Goal: Feedback & Contribution: Leave review/rating

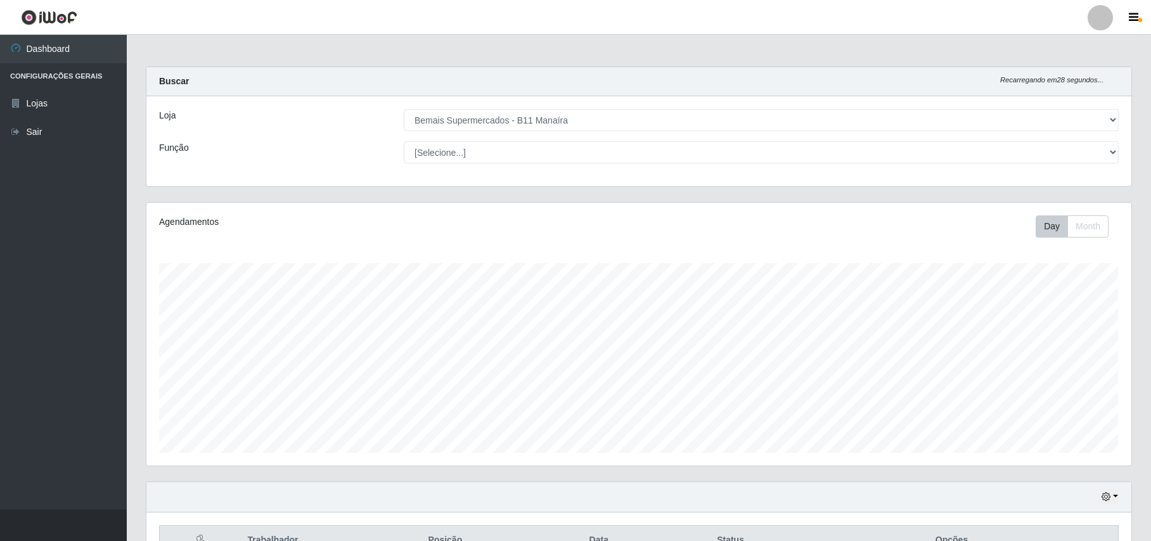
select select "409"
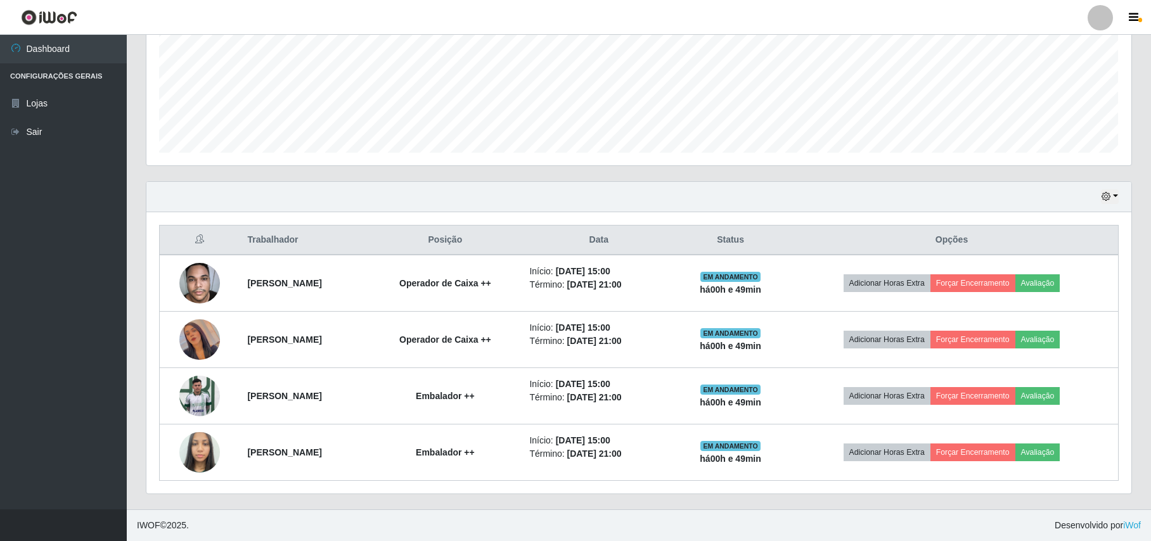
scroll to position [264, 984]
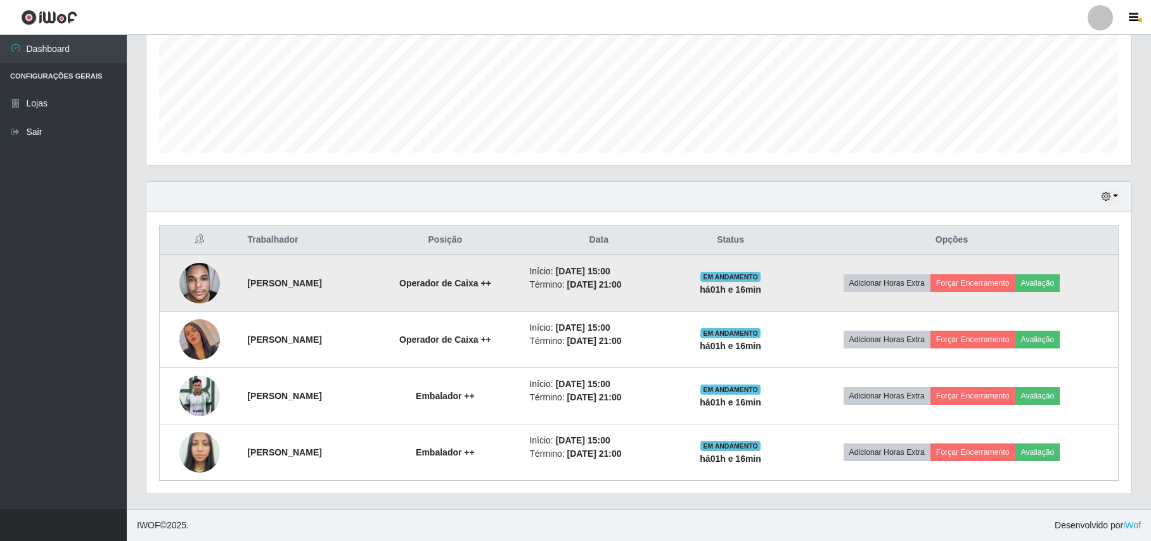
click at [188, 293] on img at bounding box center [199, 283] width 41 height 54
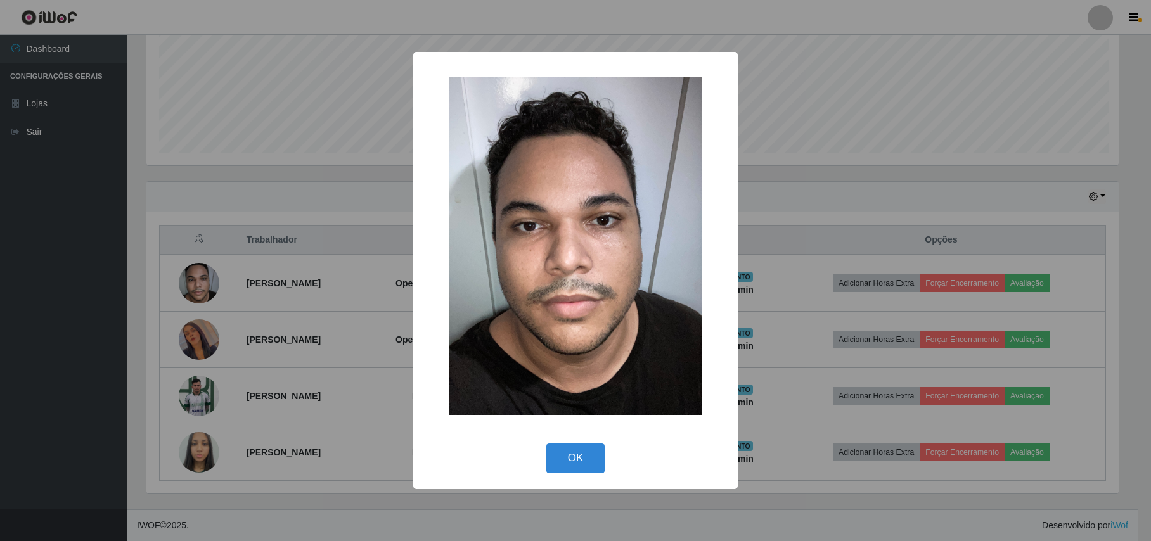
scroll to position [264, 974]
click at [139, 318] on div "× OK Cancel" at bounding box center [577, 270] width 1154 height 541
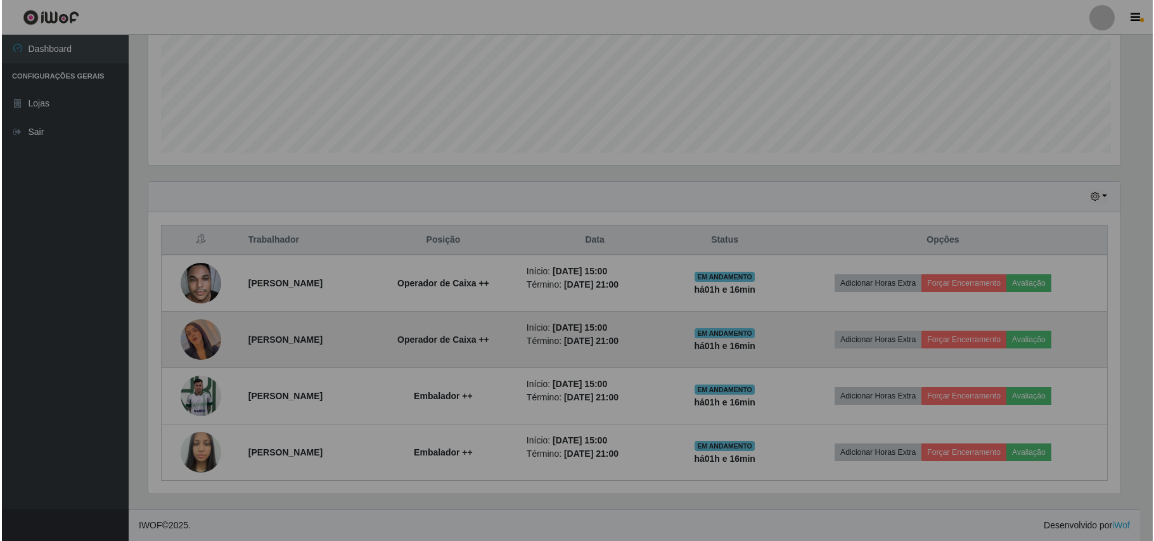
scroll to position [264, 984]
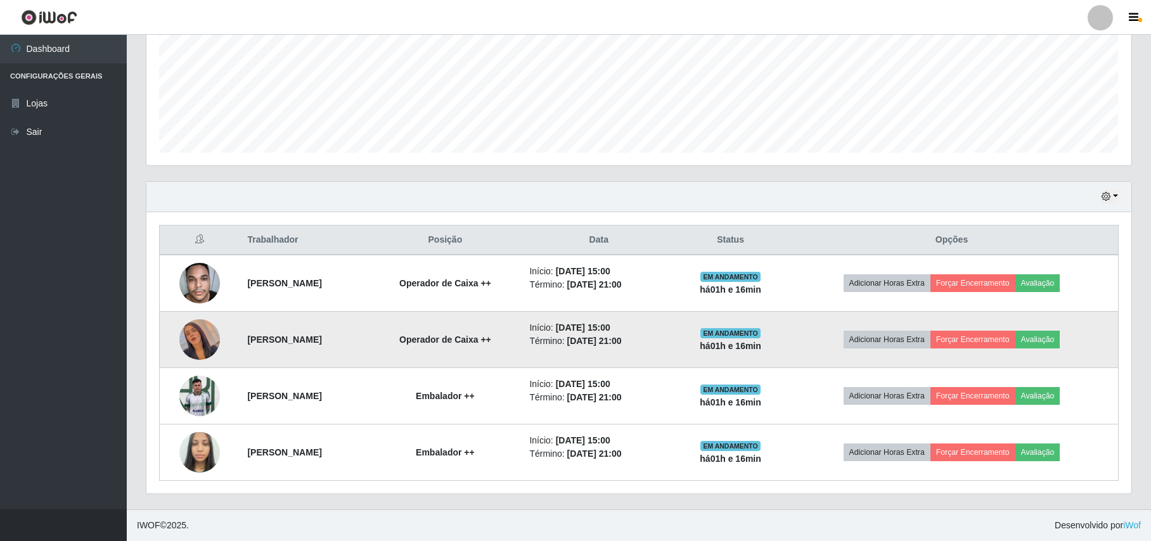
click at [195, 327] on img at bounding box center [199, 339] width 41 height 72
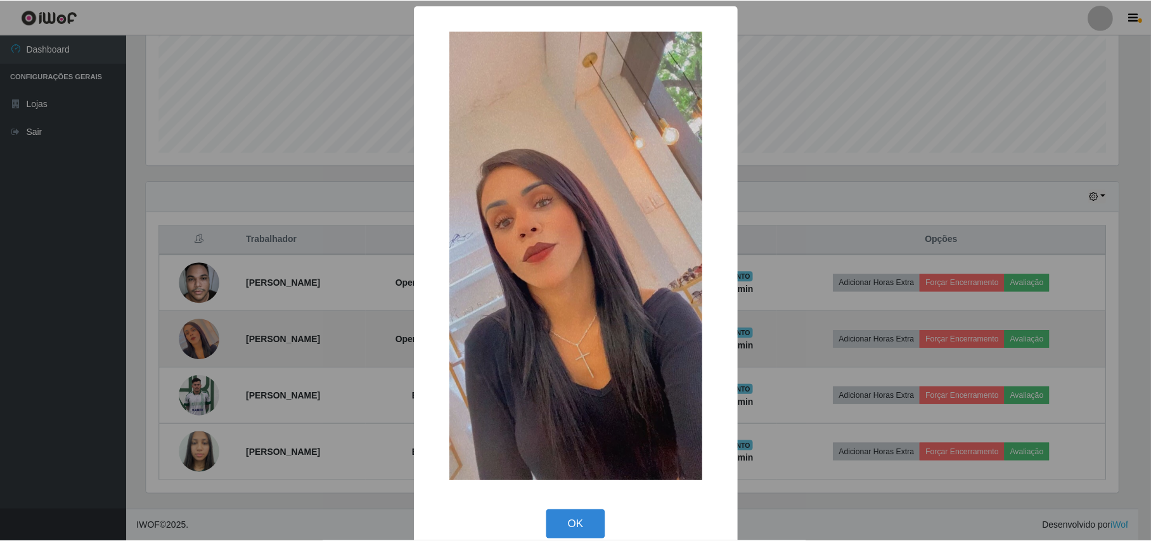
scroll to position [264, 974]
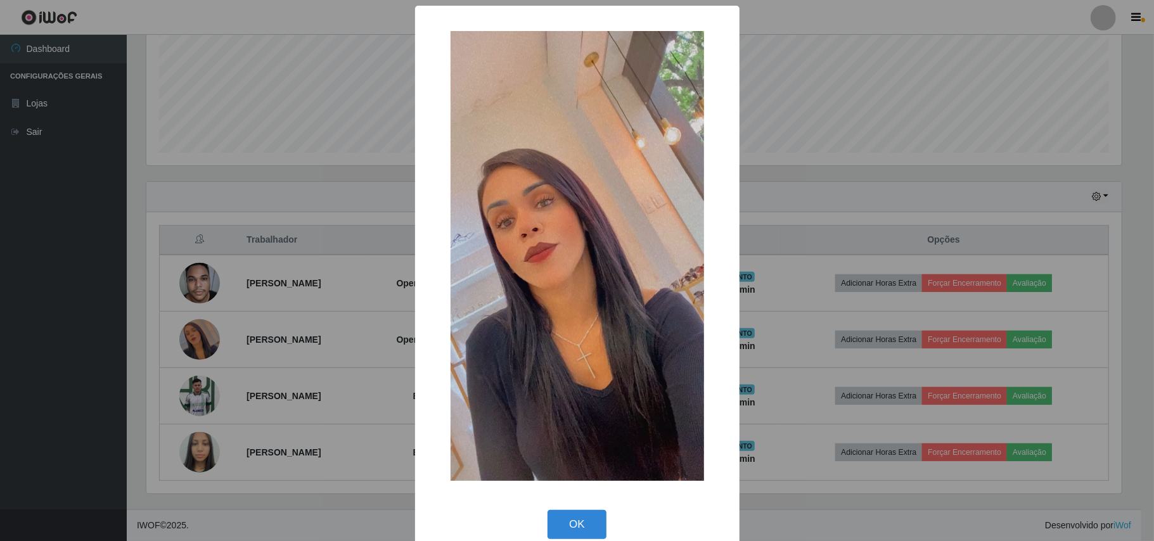
click at [84, 338] on div "× OK Cancel" at bounding box center [577, 270] width 1154 height 541
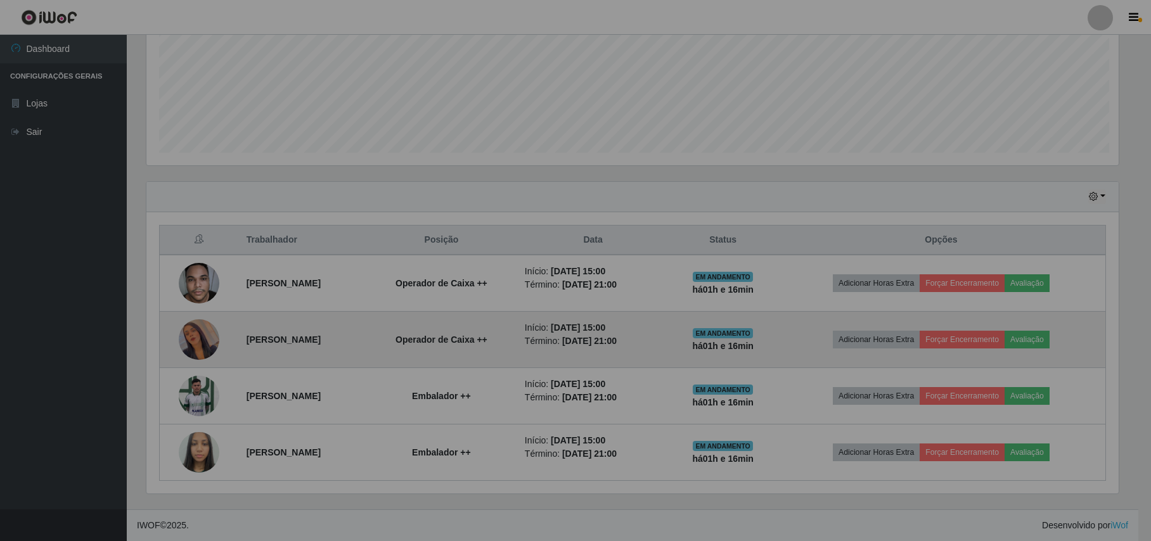
scroll to position [264, 984]
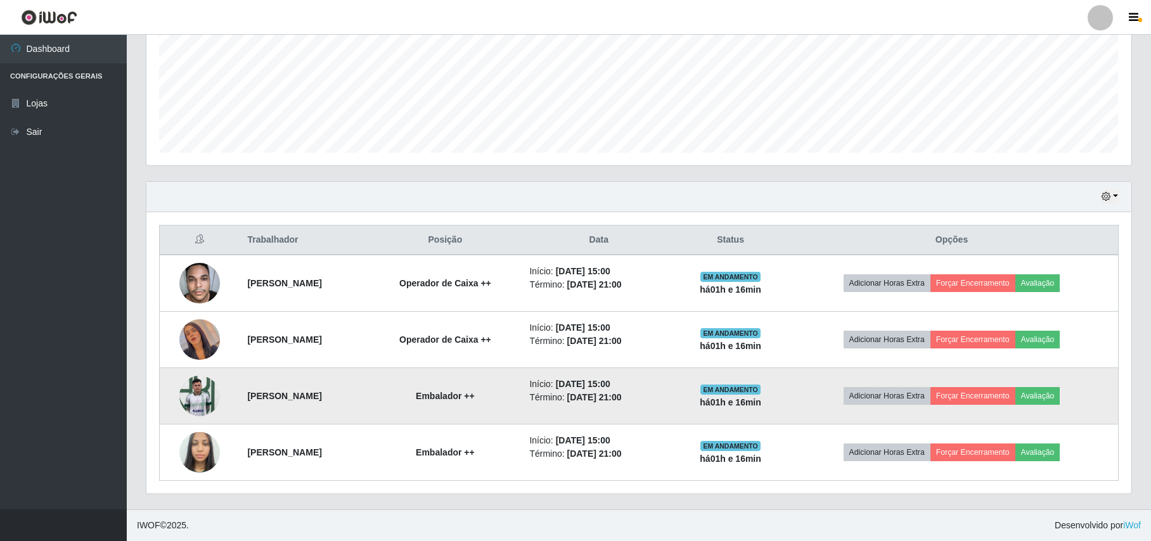
click at [189, 390] on img at bounding box center [199, 396] width 41 height 54
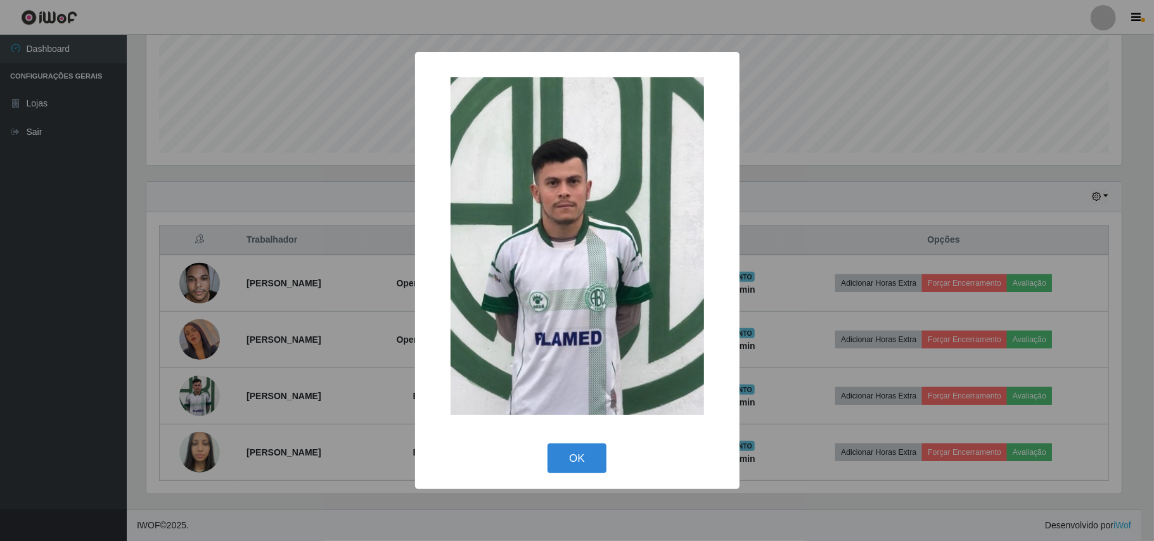
click at [110, 385] on div "× OK Cancel" at bounding box center [577, 270] width 1154 height 541
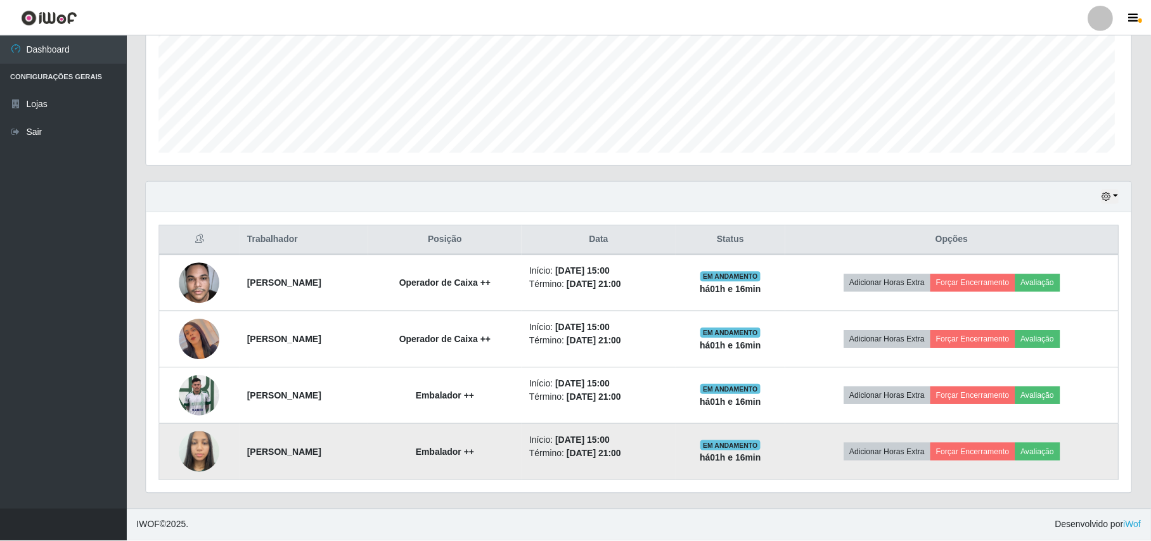
scroll to position [264, 984]
click at [208, 444] on img at bounding box center [199, 452] width 41 height 54
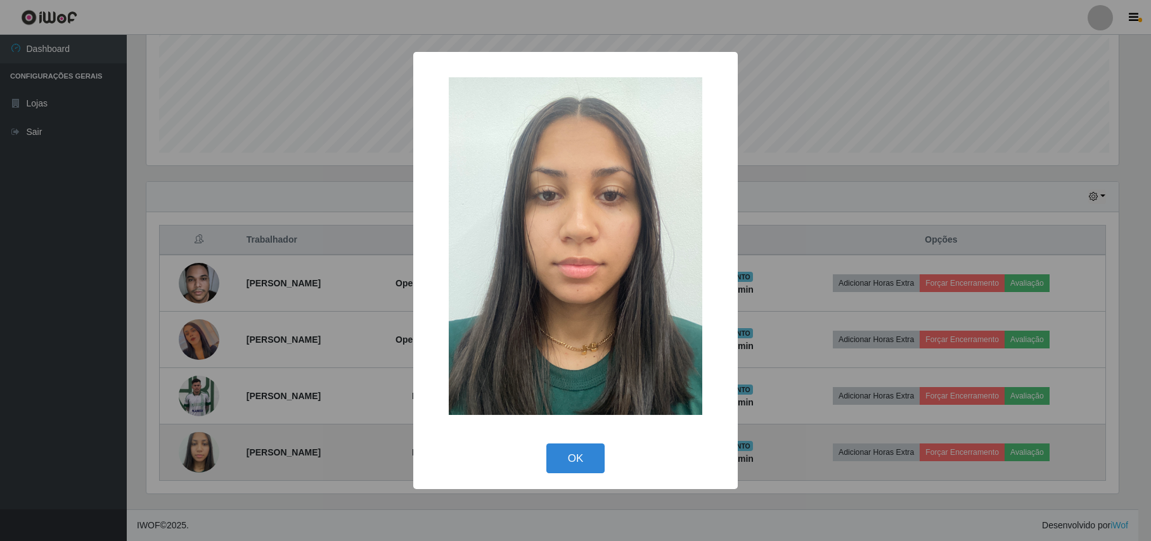
scroll to position [264, 974]
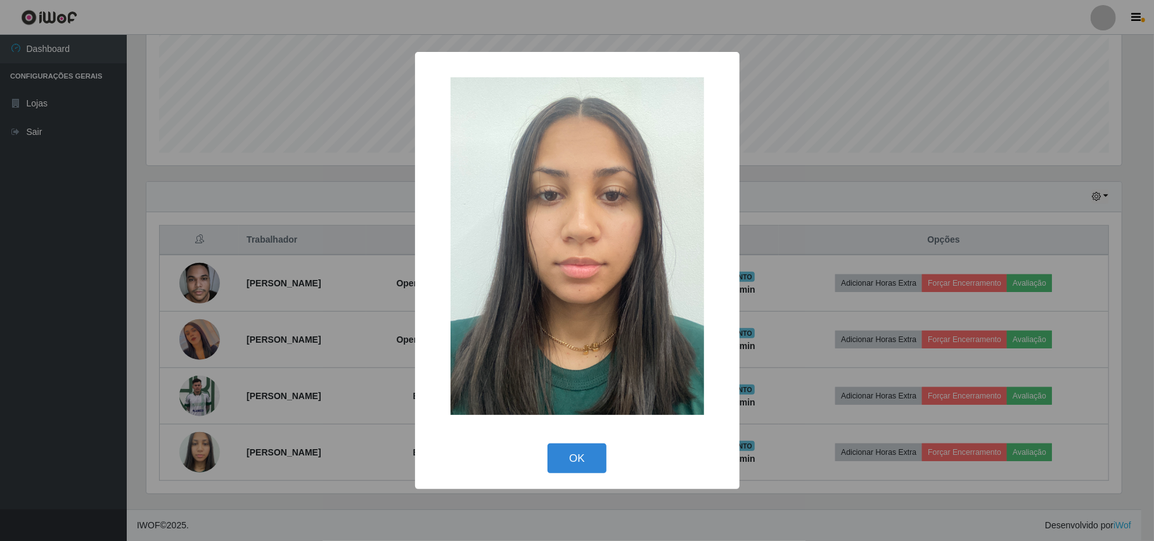
click at [27, 391] on div "× OK Cancel" at bounding box center [577, 270] width 1154 height 541
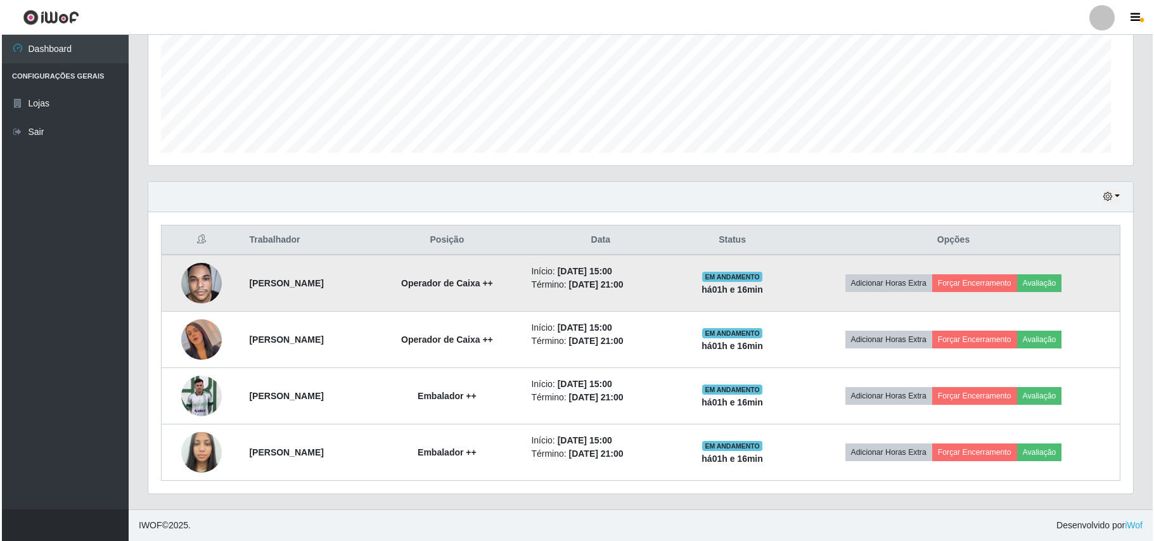
scroll to position [264, 984]
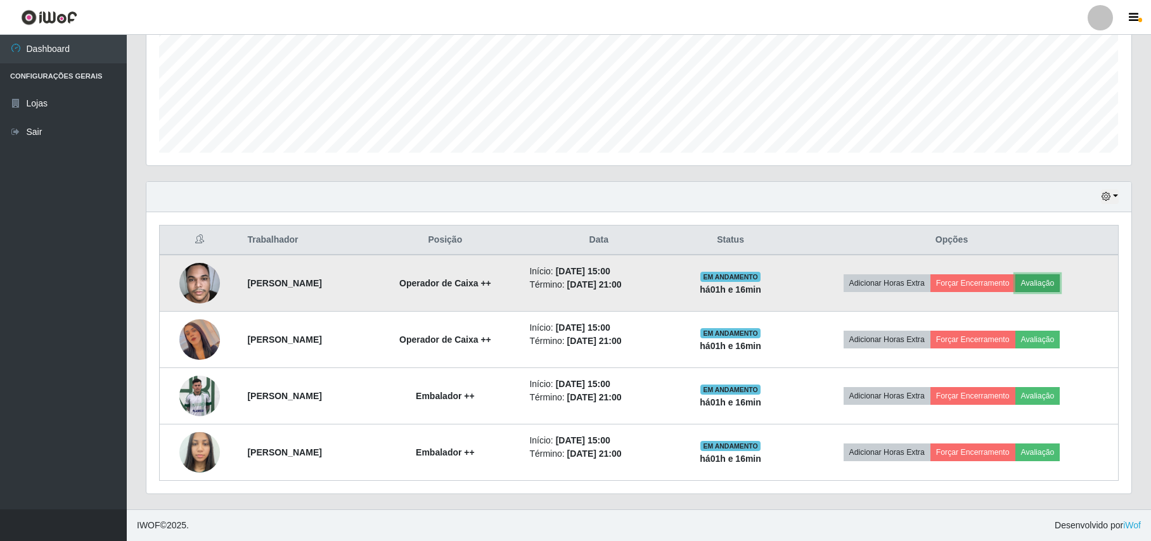
click at [1050, 279] on button "Avaliação" at bounding box center [1037, 283] width 45 height 18
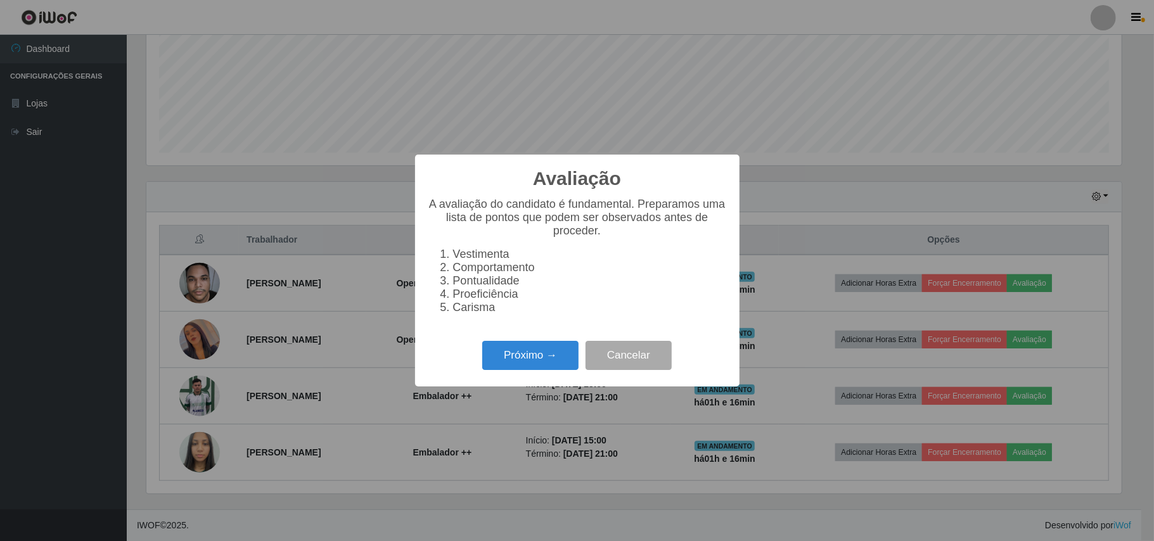
scroll to position [264, 974]
click at [506, 363] on button "Próximo →" at bounding box center [530, 356] width 96 height 30
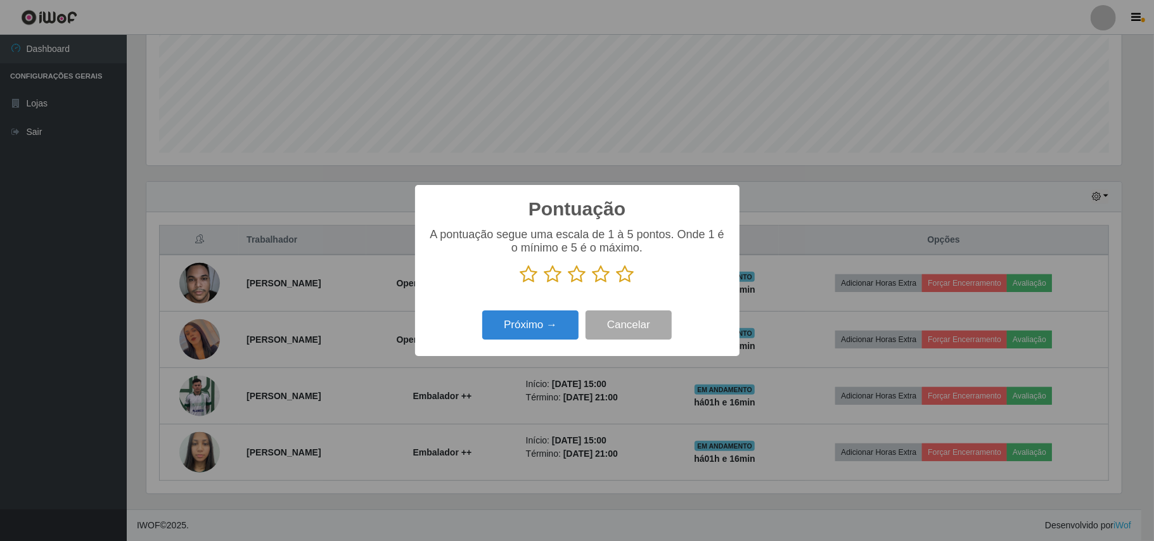
scroll to position [633294, 632583]
click at [626, 277] on icon at bounding box center [625, 274] width 18 height 19
click at [616, 284] on input "radio" at bounding box center [616, 284] width 0 height 0
click at [527, 322] on button "Próximo →" at bounding box center [530, 325] width 96 height 30
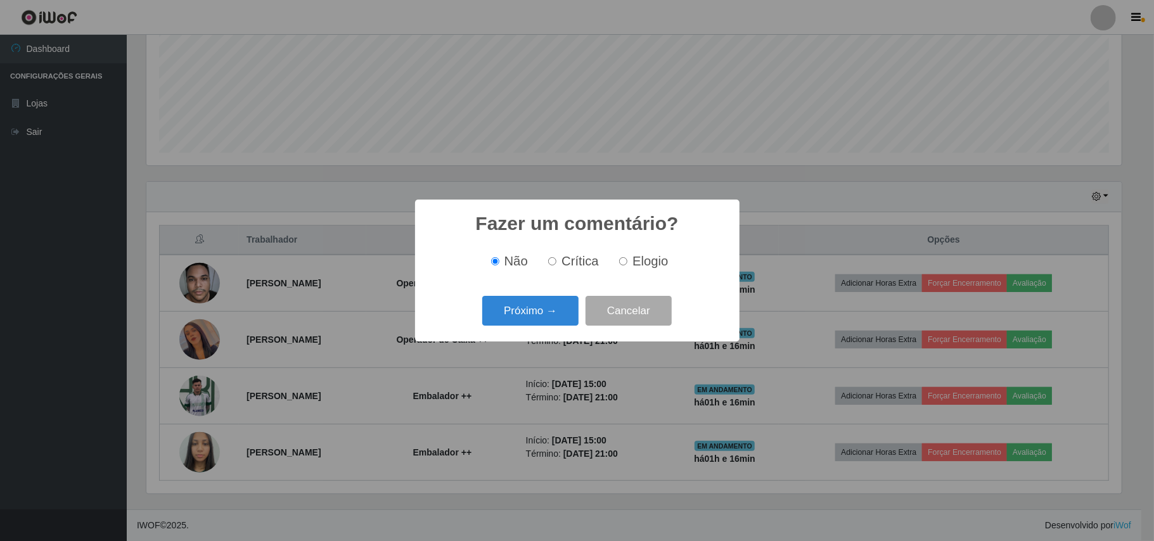
click at [635, 260] on span "Elogio" at bounding box center [649, 261] width 35 height 14
click at [627, 260] on input "Elogio" at bounding box center [623, 261] width 8 height 8
radio input "true"
click at [528, 308] on button "Próximo →" at bounding box center [530, 311] width 96 height 30
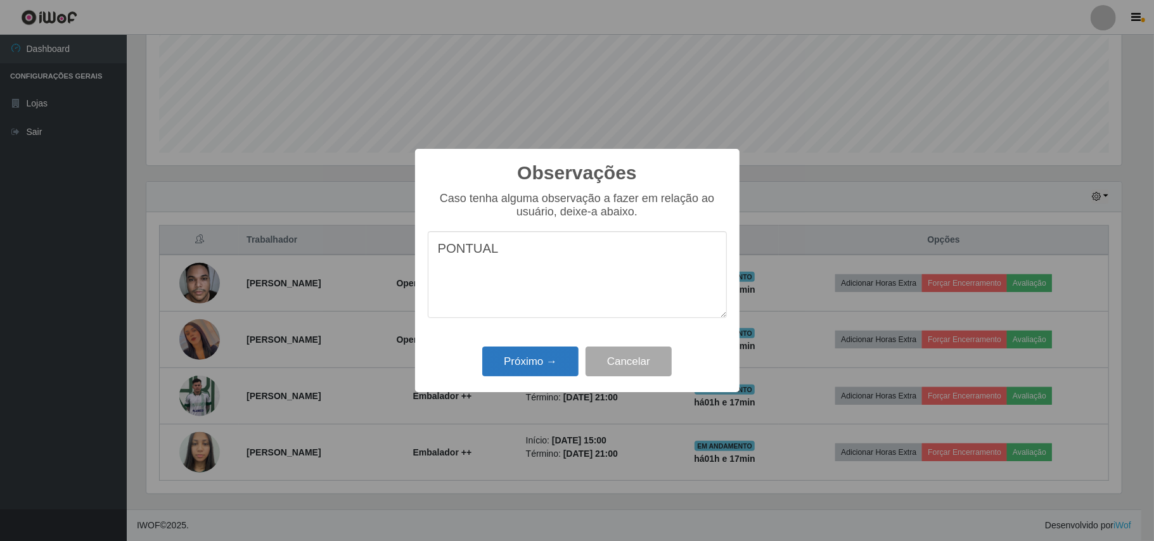
type textarea "PONTUAL"
click at [513, 361] on button "Próximo →" at bounding box center [530, 362] width 96 height 30
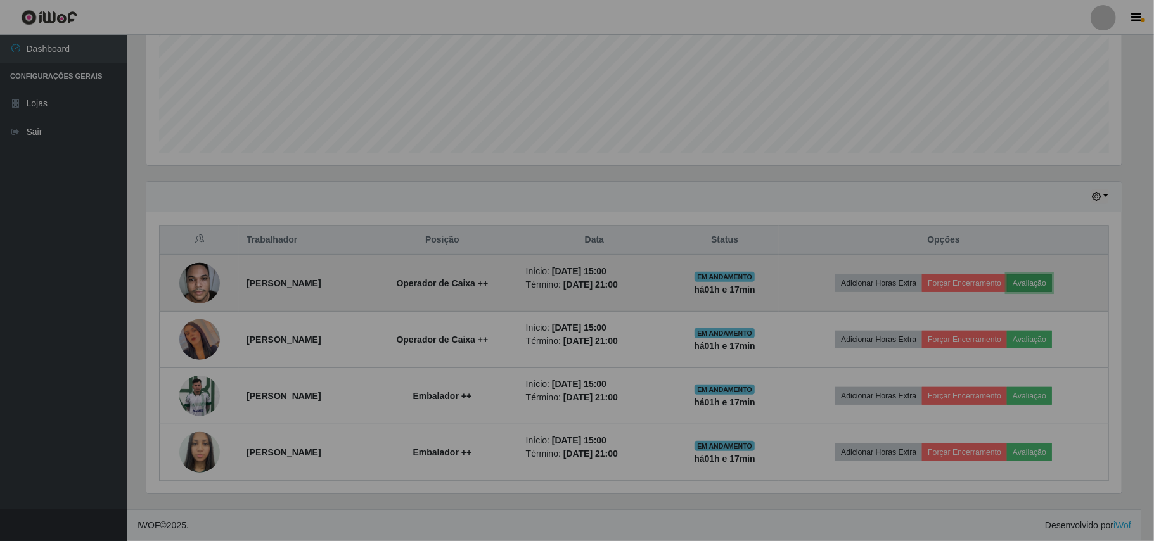
scroll to position [264, 984]
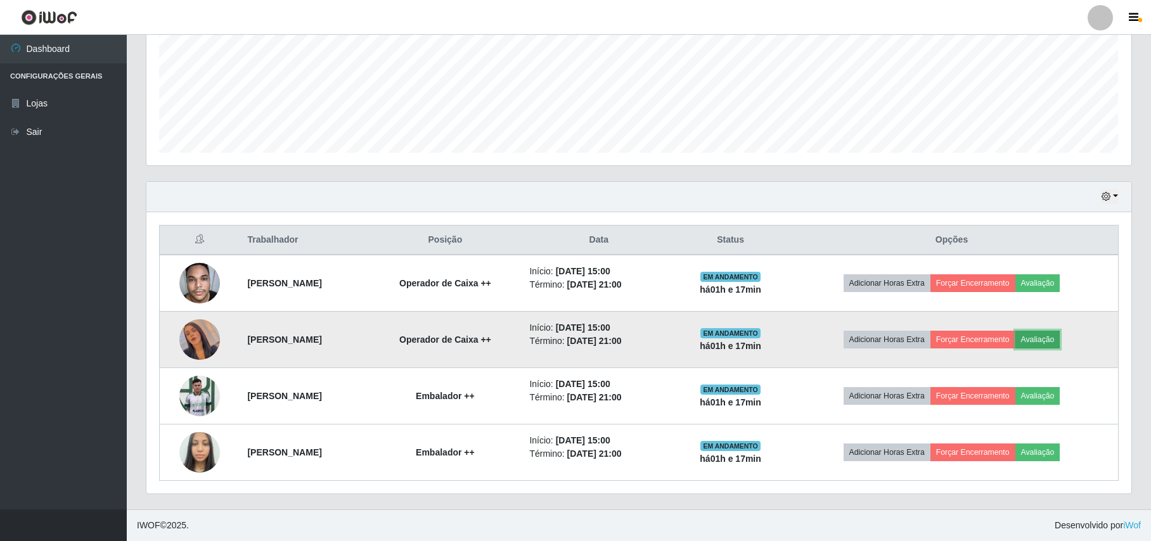
click at [1056, 338] on button "Avaliação" at bounding box center [1037, 340] width 45 height 18
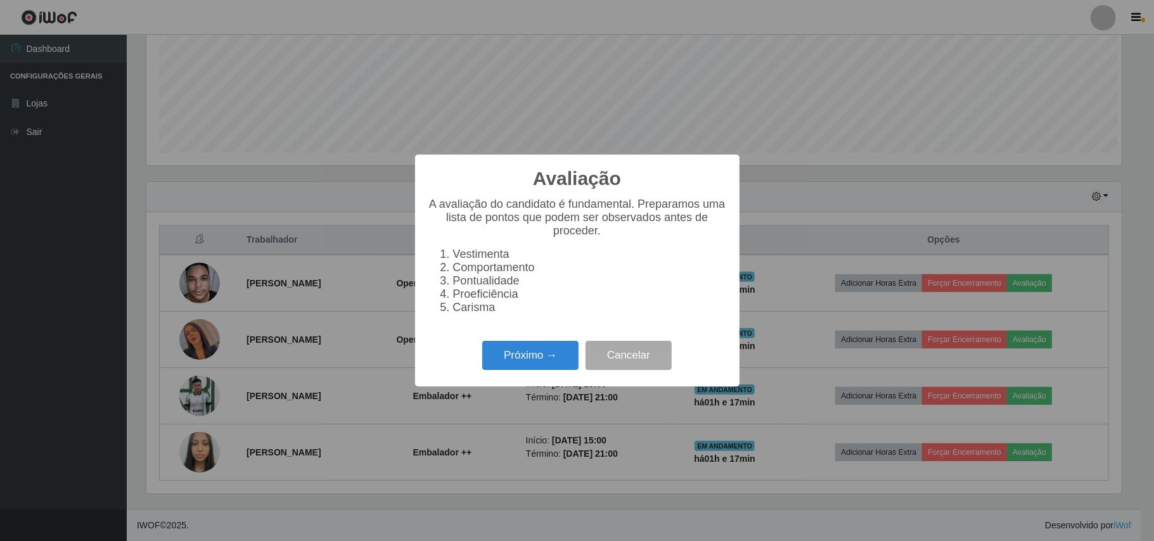
scroll to position [264, 974]
click at [517, 360] on button "Próximo →" at bounding box center [530, 356] width 96 height 30
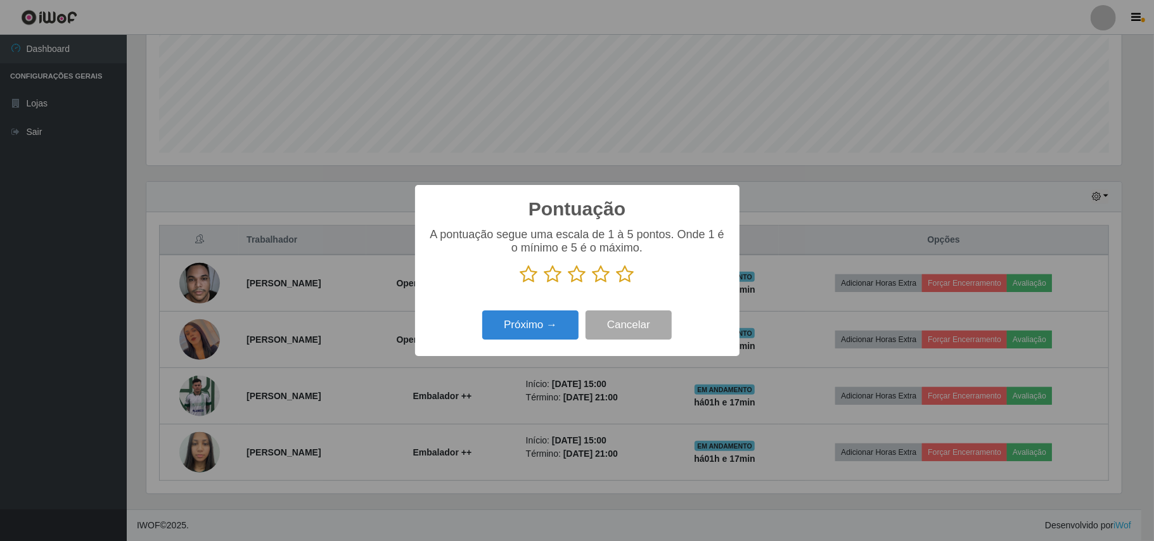
scroll to position [633294, 632583]
click at [622, 280] on icon at bounding box center [625, 274] width 18 height 19
click at [616, 284] on input "radio" at bounding box center [616, 284] width 0 height 0
click at [531, 317] on button "Próximo →" at bounding box center [530, 325] width 96 height 30
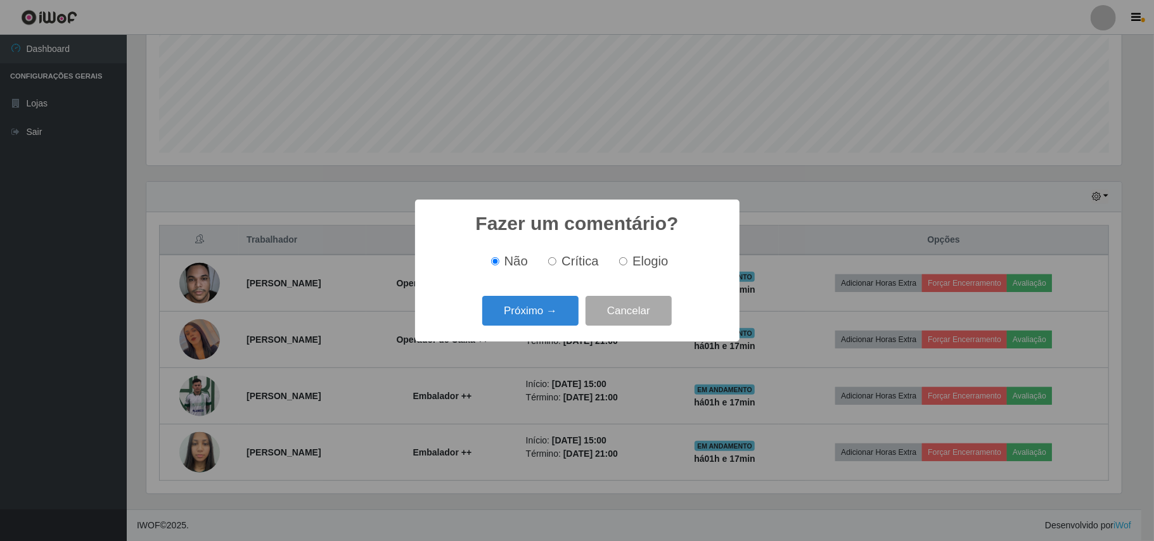
click at [641, 265] on span "Elogio" at bounding box center [649, 261] width 35 height 14
click at [627, 265] on input "Elogio" at bounding box center [623, 261] width 8 height 8
radio input "true"
click at [530, 323] on button "Próximo →" at bounding box center [530, 311] width 96 height 30
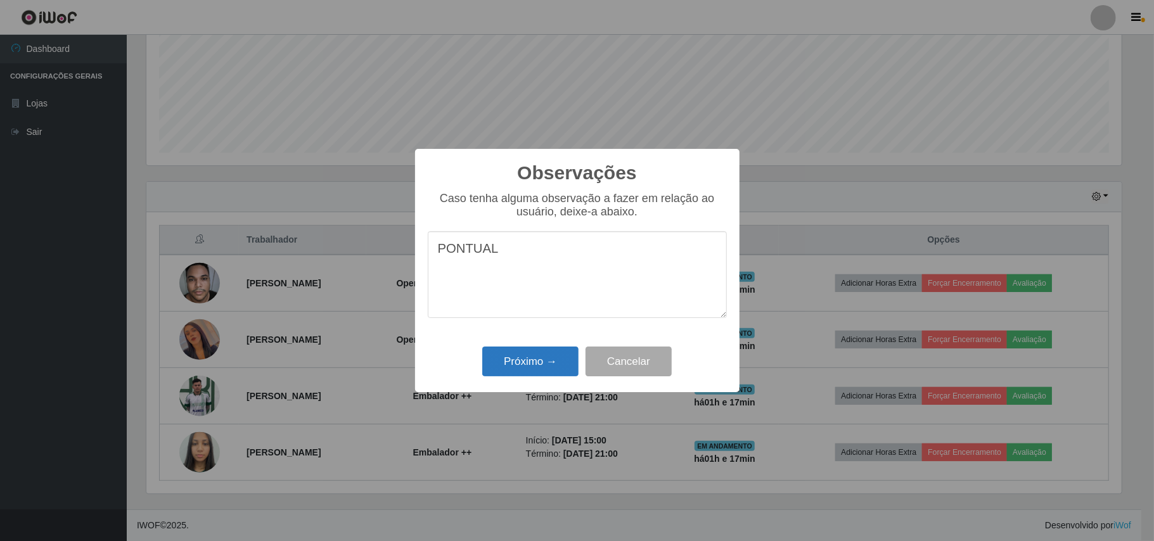
type textarea "PONTUAL"
click at [556, 361] on button "Próximo →" at bounding box center [530, 362] width 96 height 30
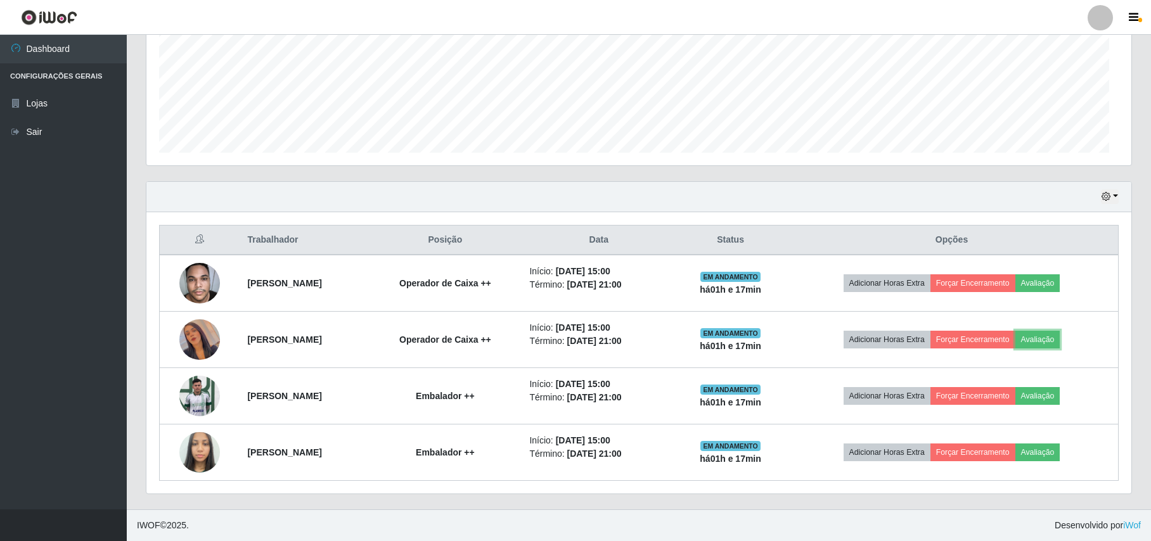
scroll to position [264, 984]
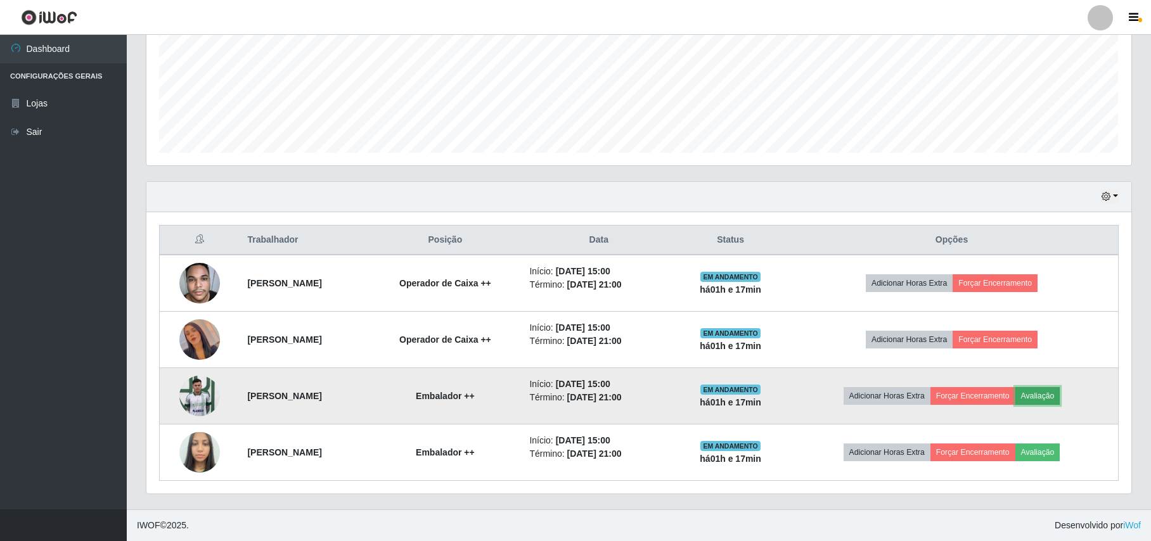
click at [1057, 397] on button "Avaliação" at bounding box center [1037, 396] width 45 height 18
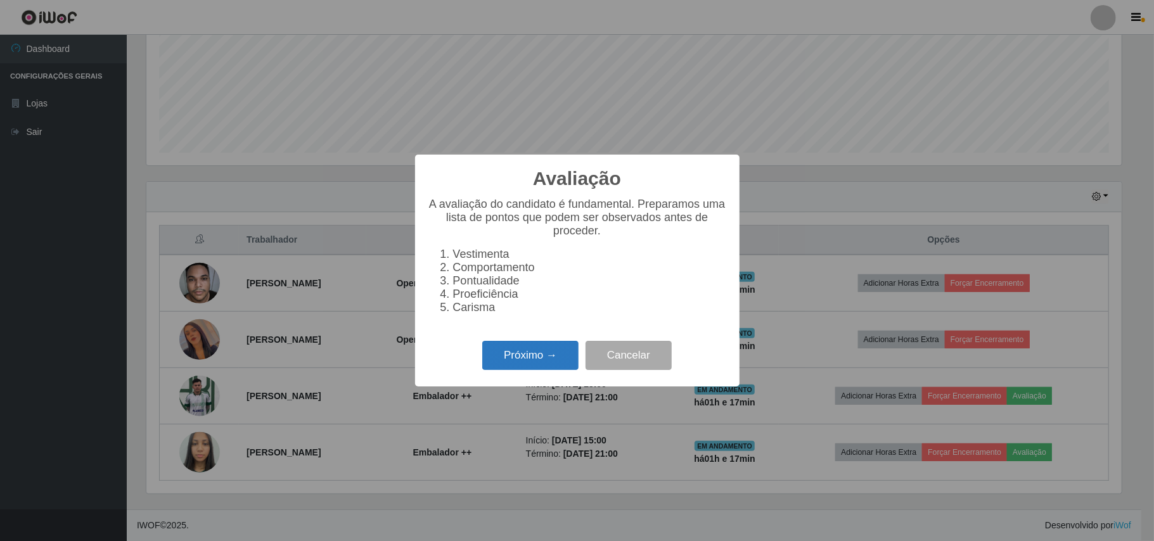
click at [535, 358] on button "Próximo →" at bounding box center [530, 356] width 96 height 30
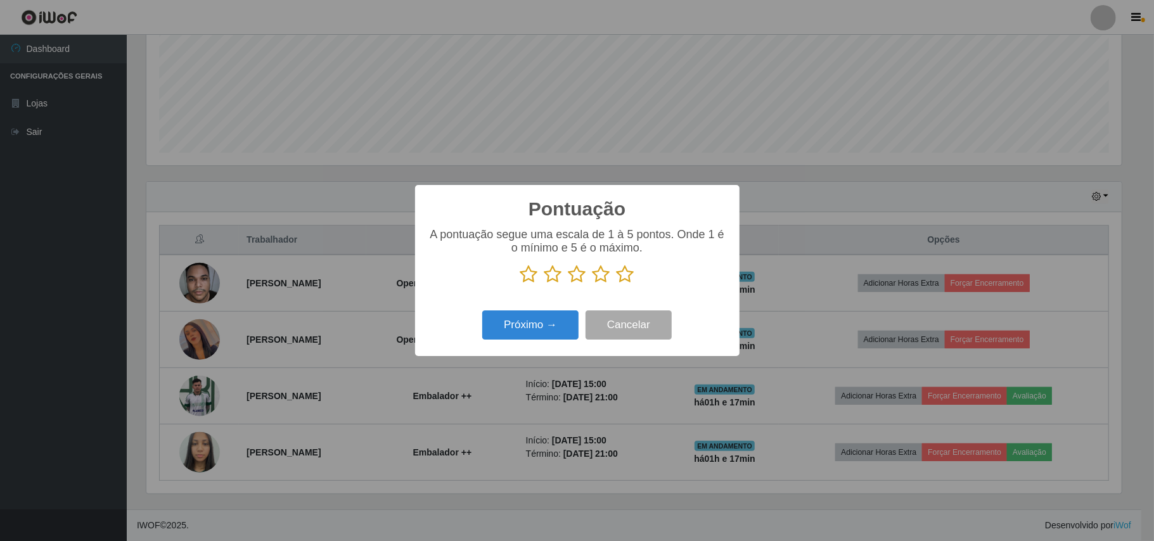
click at [622, 270] on icon at bounding box center [625, 274] width 18 height 19
click at [616, 284] on input "radio" at bounding box center [616, 284] width 0 height 0
click at [566, 322] on button "Próximo →" at bounding box center [530, 325] width 96 height 30
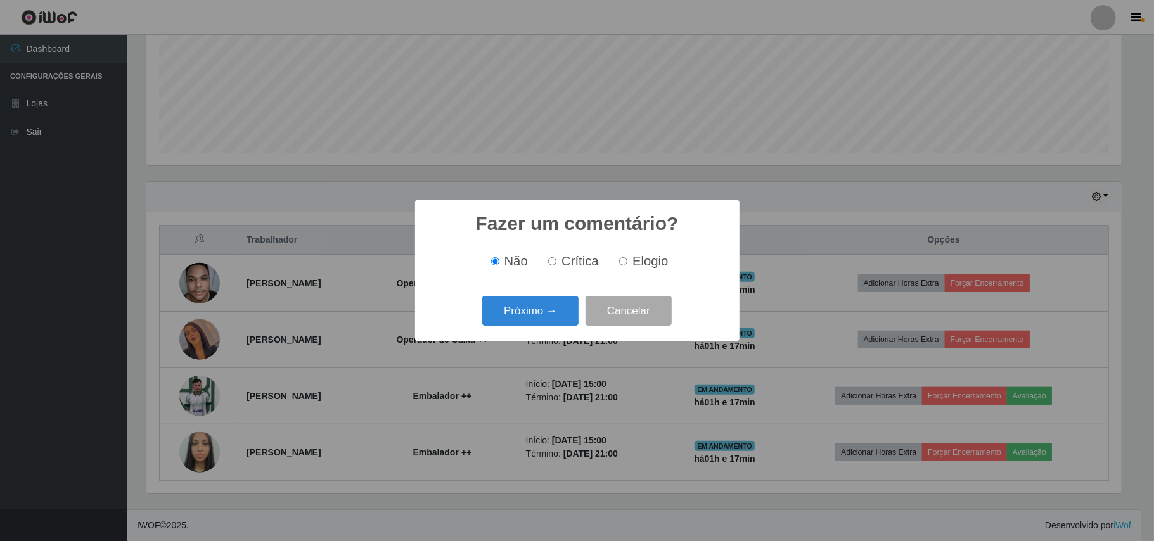
click at [646, 259] on span "Elogio" at bounding box center [649, 261] width 35 height 14
click at [627, 259] on input "Elogio" at bounding box center [623, 261] width 8 height 8
radio input "true"
click at [559, 305] on button "Próximo →" at bounding box center [530, 311] width 96 height 30
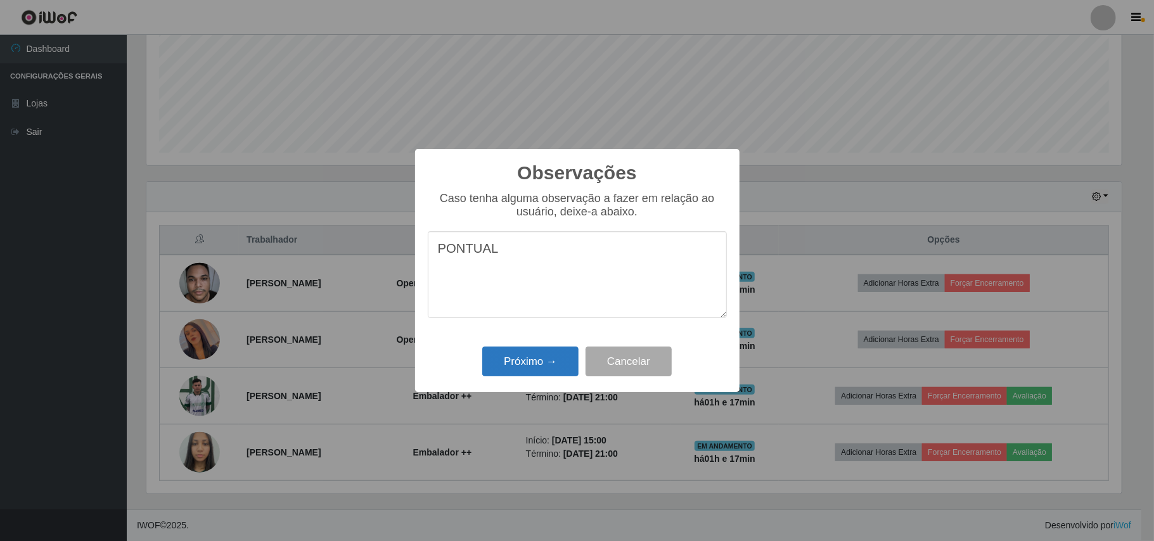
type textarea "PONTUAL"
click at [546, 374] on button "Próximo →" at bounding box center [530, 362] width 96 height 30
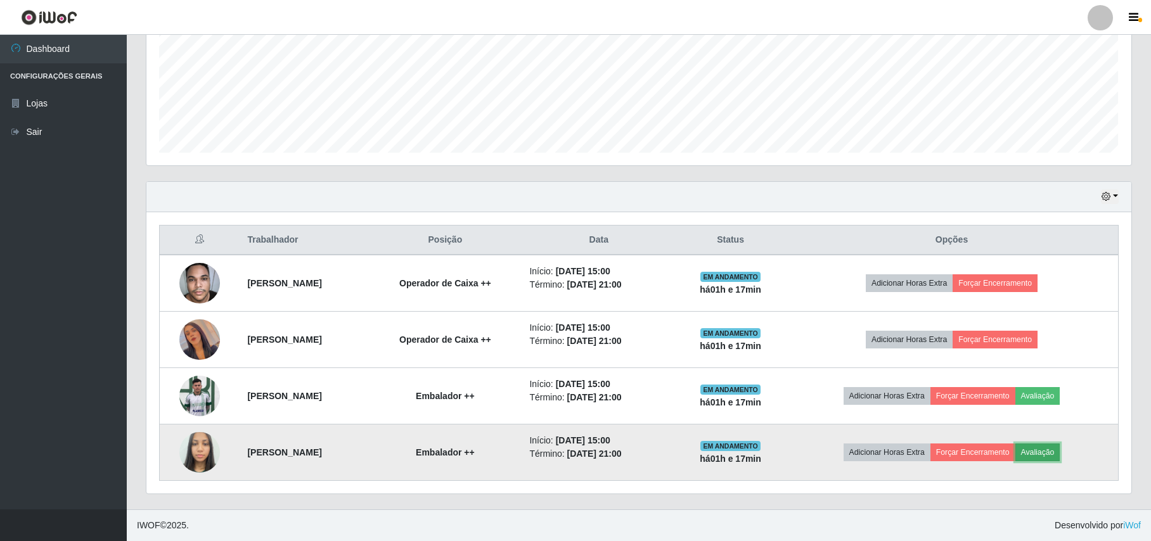
click at [1049, 447] on button "Avaliação" at bounding box center [1037, 452] width 45 height 18
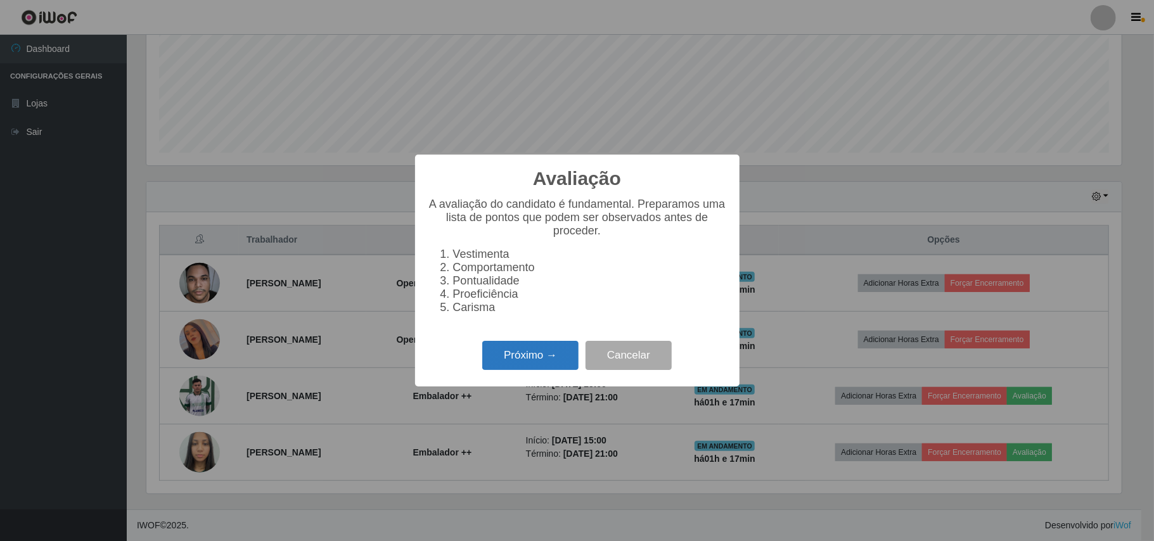
click at [538, 370] on button "Próximo →" at bounding box center [530, 356] width 96 height 30
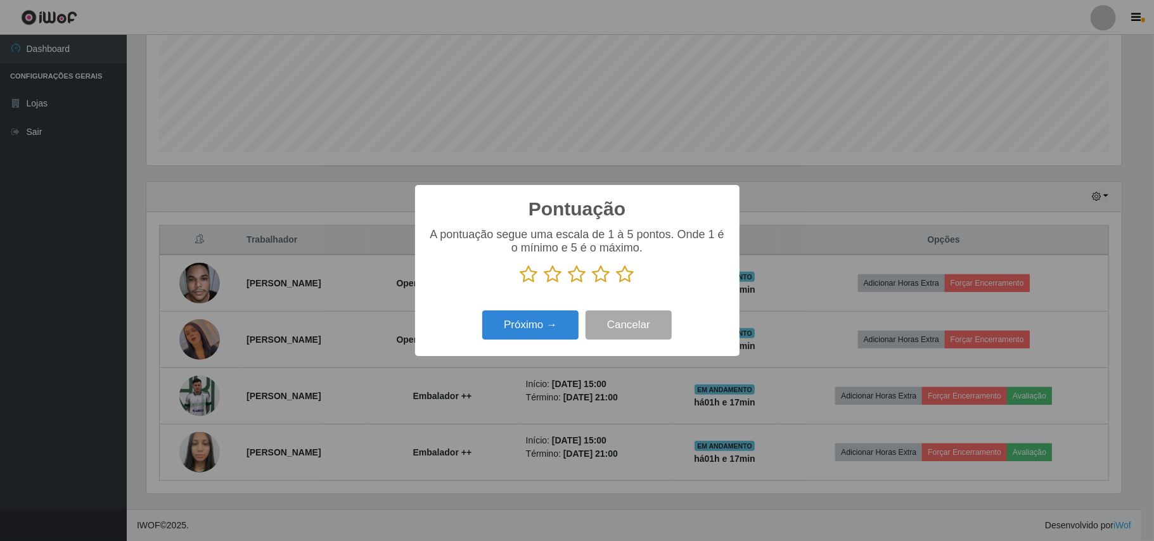
scroll to position [633294, 632583]
click at [632, 274] on icon at bounding box center [625, 274] width 18 height 19
click at [616, 284] on input "radio" at bounding box center [616, 284] width 0 height 0
click at [548, 324] on button "Próximo →" at bounding box center [530, 325] width 96 height 30
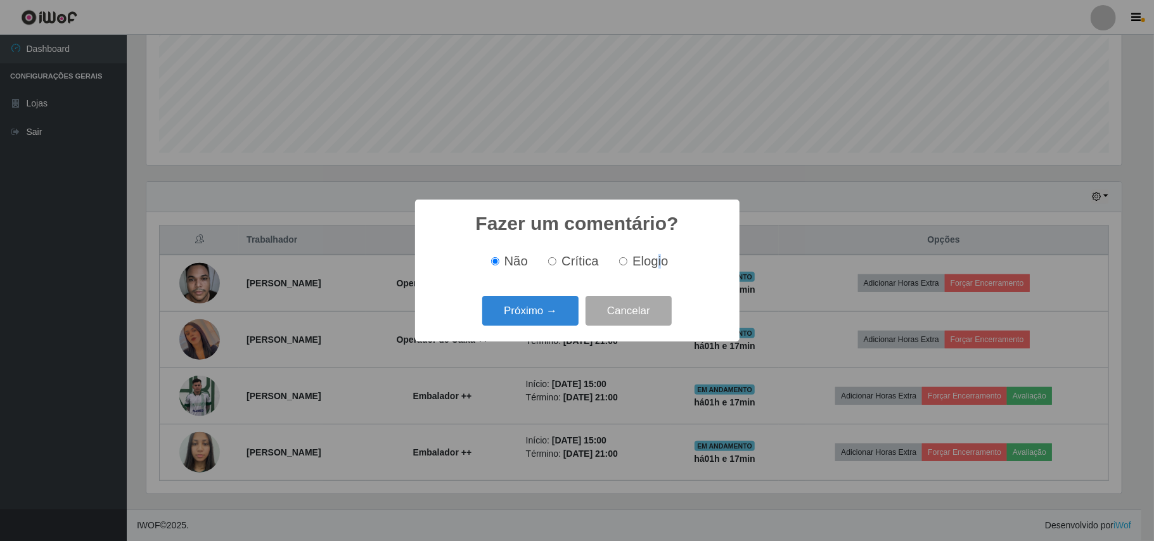
click at [658, 258] on span "Elogio" at bounding box center [649, 261] width 35 height 14
click at [549, 305] on button "Próximo →" at bounding box center [530, 311] width 96 height 30
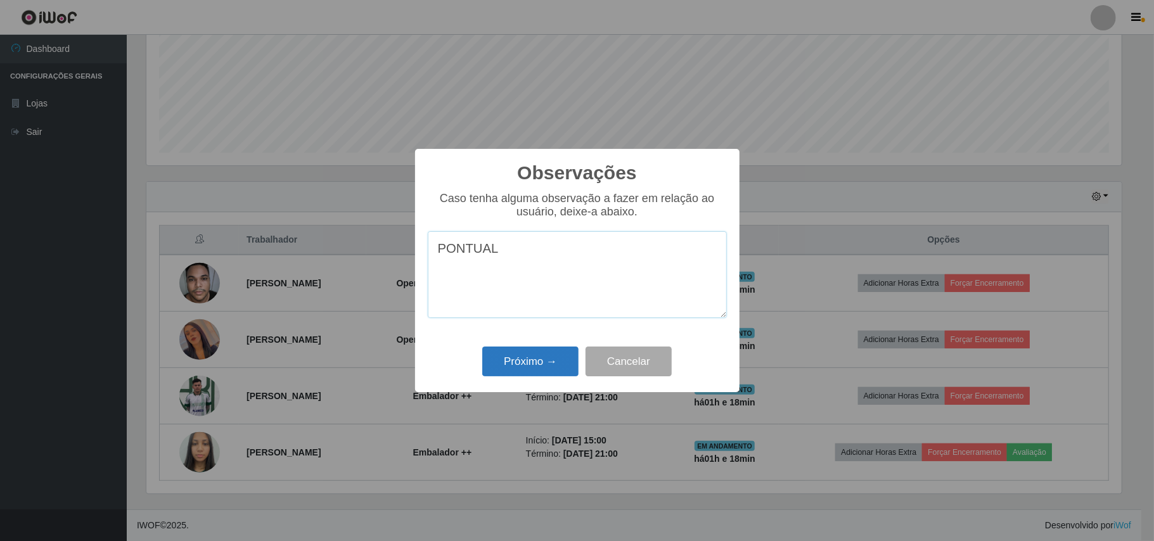
type textarea "PONTUAL"
click at [560, 364] on button "Próximo →" at bounding box center [530, 362] width 96 height 30
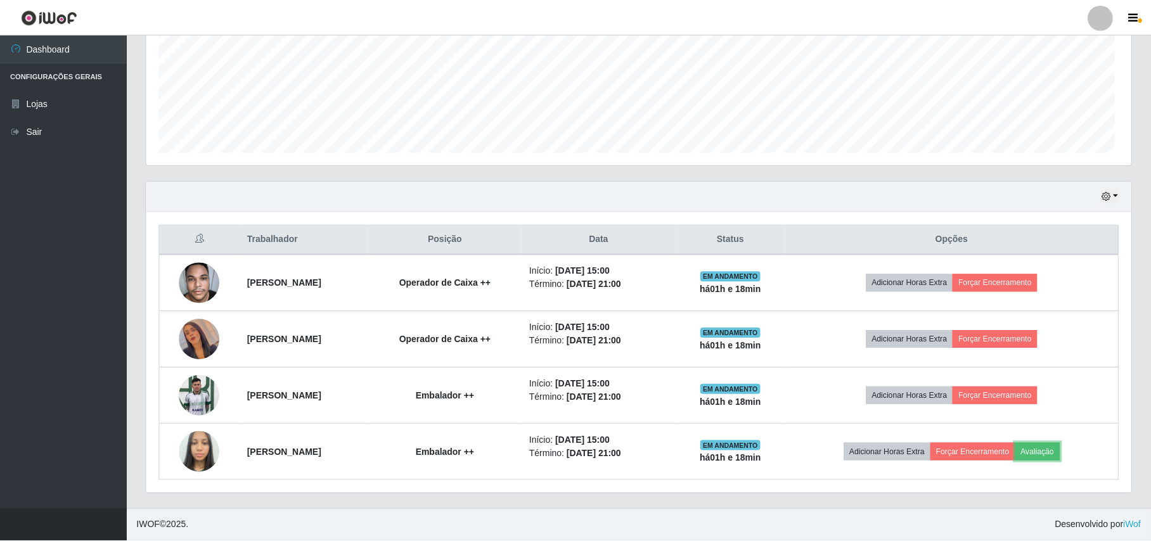
scroll to position [264, 984]
